Goal: Transaction & Acquisition: Obtain resource

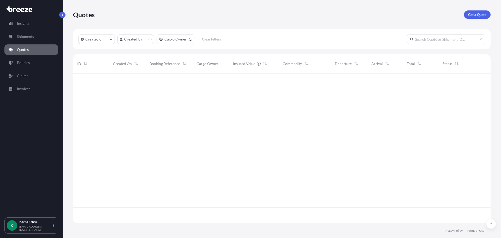
scroll to position [149, 414]
click at [473, 16] on p "Get a Quote" at bounding box center [477, 14] width 18 height 5
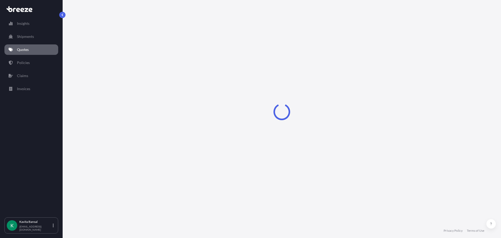
select select "Road"
select select "Sea"
select select "1"
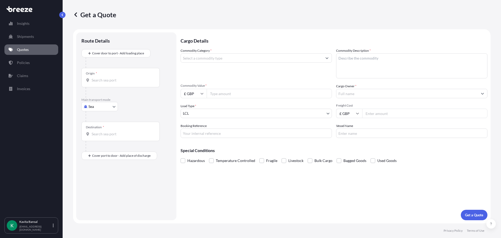
click at [99, 99] on p "Main transport mode" at bounding box center [126, 100] width 90 height 4
click at [101, 103] on body "Insights Shipments Quotes Policies Claims Invoices K [PERSON_NAME] [EMAIL_ADDRE…" at bounding box center [250, 119] width 501 height 238
click at [104, 129] on div "Air" at bounding box center [99, 129] width 32 height 9
select select "Air"
click at [105, 61] on div at bounding box center [129, 64] width 86 height 10
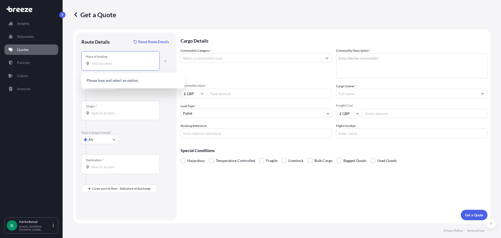
click at [102, 65] on input "Place of loading" at bounding box center [123, 63] width 62 height 5
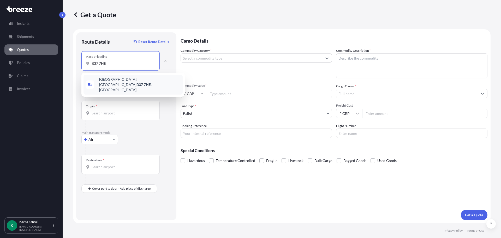
click at [130, 83] on span "[STREET_ADDRESS]" at bounding box center [139, 85] width 81 height 16
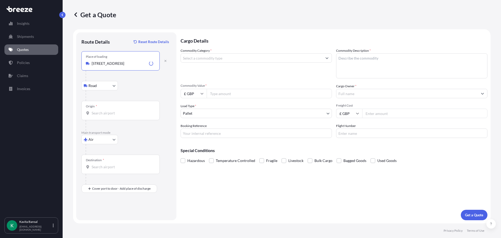
type input "[STREET_ADDRESS]"
click at [107, 114] on input "Origin *" at bounding box center [123, 112] width 62 height 5
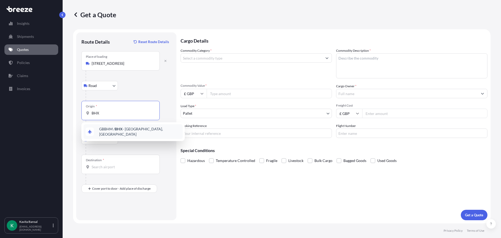
click at [109, 134] on div "GBBHM / BHX - [GEOGRAPHIC_DATA], [GEOGRAPHIC_DATA]" at bounding box center [132, 131] width 99 height 15
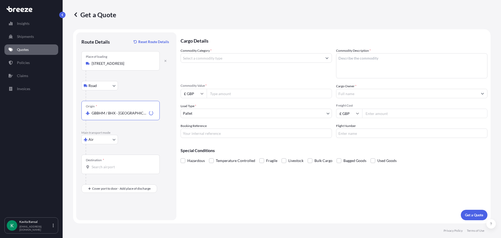
type input "GBBHM / BHX - [GEOGRAPHIC_DATA], [GEOGRAPHIC_DATA]"
click at [112, 174] on div at bounding box center [123, 179] width 74 height 10
click at [111, 170] on div "Destination *" at bounding box center [120, 163] width 78 height 19
click at [111, 169] on input "Destination *" at bounding box center [123, 166] width 62 height 5
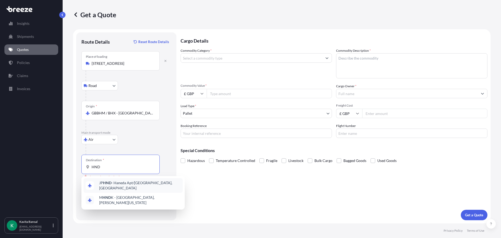
click at [133, 185] on span "JP HND - Haneda Apt/[GEOGRAPHIC_DATA], [GEOGRAPHIC_DATA]" at bounding box center [139, 185] width 81 height 10
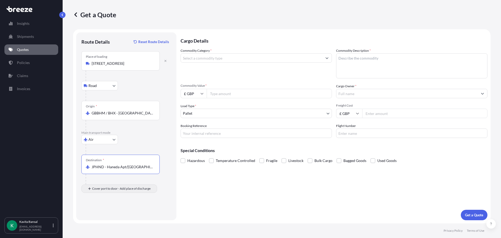
type input "JPHND - Haneda Apt/[GEOGRAPHIC_DATA], [GEOGRAPHIC_DATA]"
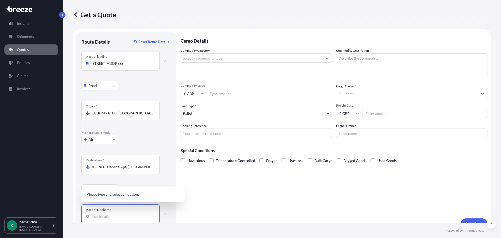
click at [103, 216] on input "Place of Discharge" at bounding box center [123, 216] width 62 height 5
click at [144, 179] on span "Naganumaharacho, [PERSON_NAME], [GEOGRAPHIC_DATA], 263-0001, [GEOGRAPHIC_DATA]" at bounding box center [139, 178] width 81 height 16
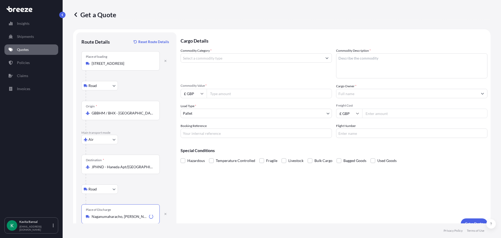
type input "Naganumaharacho, [PERSON_NAME], [GEOGRAPHIC_DATA], 263-0001, [GEOGRAPHIC_DATA]"
click at [230, 57] on input "Commodity Category *" at bounding box center [251, 57] width 141 height 9
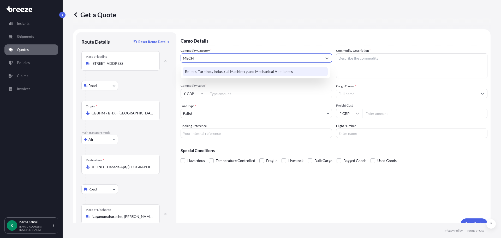
click at [210, 68] on div "Boilers, Turbines, Industrial Machinery and Mechanical Appliances" at bounding box center [255, 71] width 145 height 9
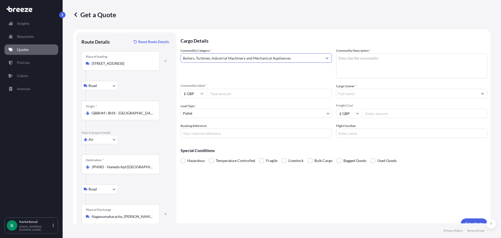
type input "Boilers, Turbines, Industrial Machinery and Mechanical Appliances"
click at [377, 66] on textarea "Commodity Description *" at bounding box center [411, 65] width 151 height 25
type textarea "PROBE SET"
click at [232, 91] on input "Commodity Value *" at bounding box center [269, 93] width 125 height 9
type input "400"
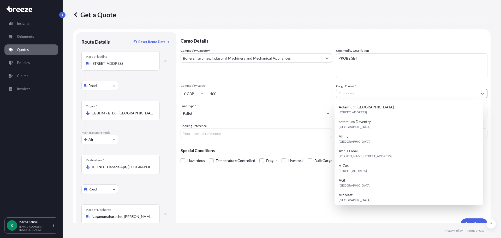
click at [376, 92] on input "Cargo Owner *" at bounding box center [406, 93] width 141 height 9
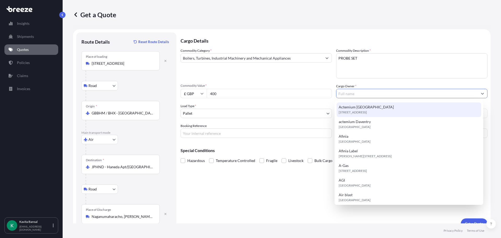
click at [367, 114] on span "[STREET_ADDRESS]" at bounding box center [353, 112] width 28 height 5
type input "Actemium [GEOGRAPHIC_DATA]"
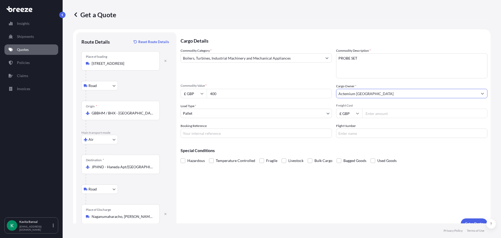
click at [376, 114] on input "Freight Cost" at bounding box center [424, 113] width 125 height 9
type input "170"
click at [247, 131] on input "Booking Reference" at bounding box center [256, 132] width 151 height 9
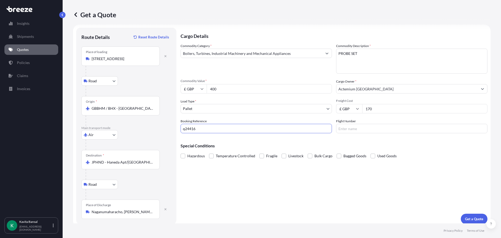
scroll to position [9, 0]
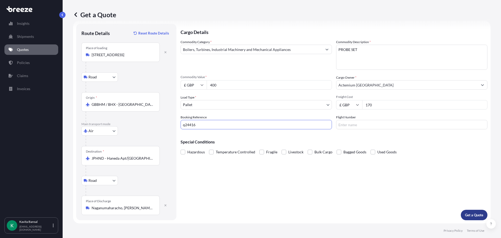
type input "q24416"
click at [465, 213] on p "Get a Quote" at bounding box center [474, 214] width 18 height 5
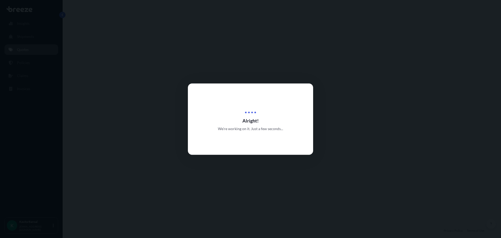
select select "Road"
select select "Air"
select select "Road"
select select "1"
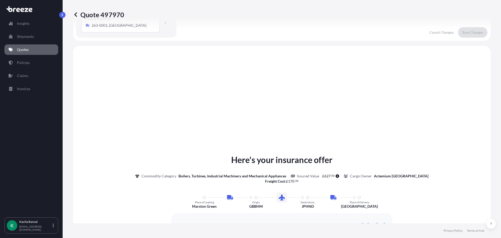
scroll to position [209, 0]
